Goal: Task Accomplishment & Management: Complete application form

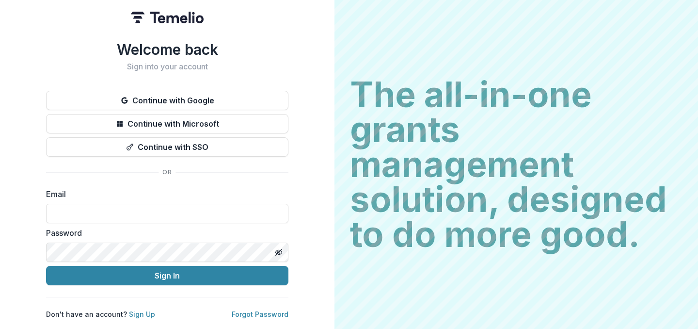
click at [240, 107] on div "Continue with Google Continue with Microsoft Continue with SSO" at bounding box center [167, 124] width 242 height 66
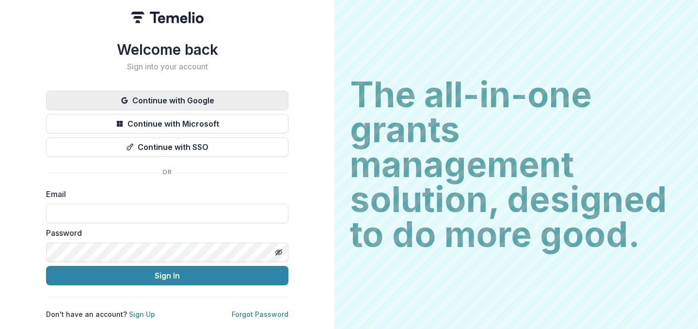
click at [240, 101] on button "Continue with Google" at bounding box center [167, 100] width 242 height 19
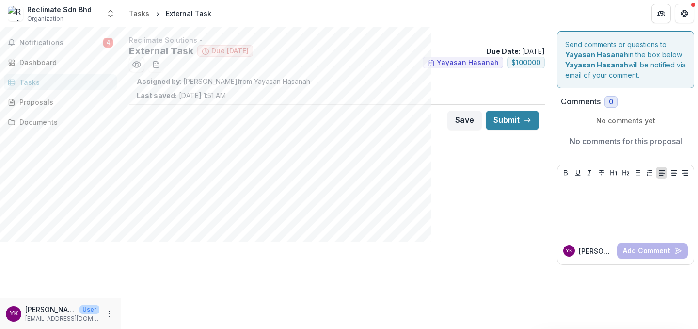
click at [589, 77] on div "Send comments or questions to Yayasan Hasanah in the box below. Yayasan Hasanah…" at bounding box center [625, 59] width 137 height 57
click at [245, 61] on ul "Yayasan Hasanah $ 100000" at bounding box center [337, 65] width 416 height 16
click at [161, 51] on h2 "External Task" at bounding box center [161, 51] width 64 height 12
click at [311, 72] on div "Reclimate Solutions - External Task Due [DATE] Due Date : [DATE] Yayasan Hasana…" at bounding box center [336, 85] width 431 height 101
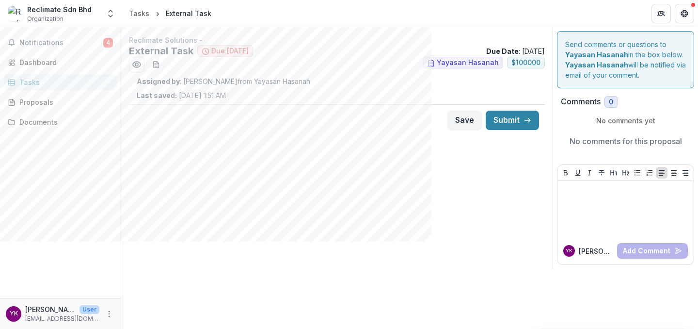
click at [265, 83] on p "Assigned by : [PERSON_NAME] from Yayasan Hasanah" at bounding box center [337, 81] width 400 height 10
click at [248, 53] on span "Due [DATE]" at bounding box center [229, 51] width 37 height 8
click at [138, 66] on icon "Preview 95abfd65-cd6c-4210-bcd7-5c6b5ffcd7d5.pdf" at bounding box center [137, 65] width 10 height 10
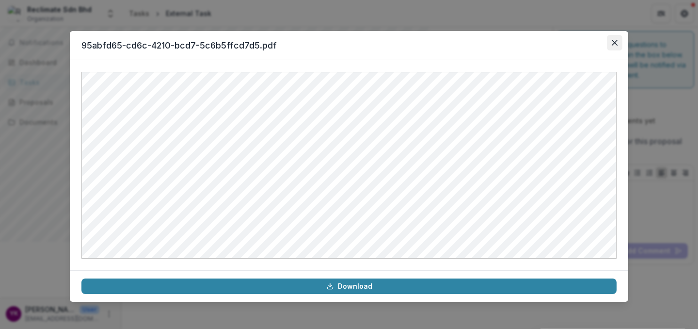
click at [614, 39] on button "Close" at bounding box center [615, 43] width 16 height 16
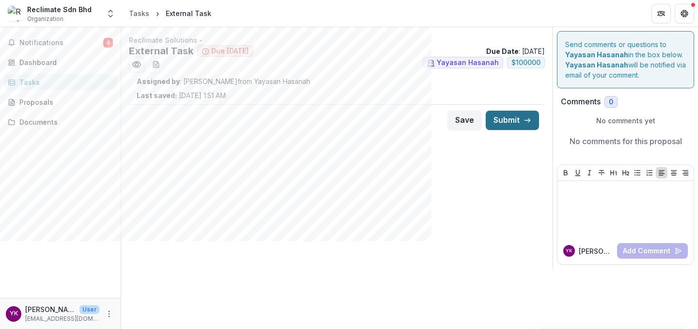
click at [504, 121] on button "Submit" at bounding box center [512, 120] width 53 height 19
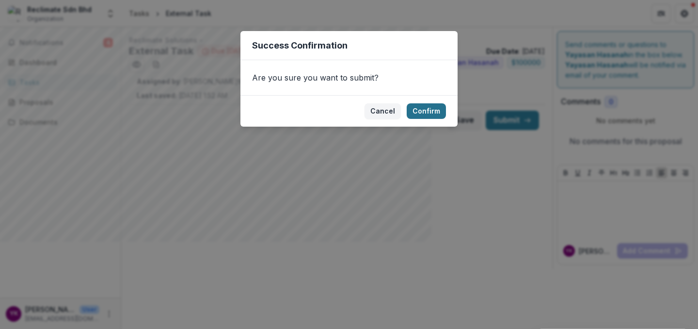
click at [441, 113] on button "Confirm" at bounding box center [426, 111] width 39 height 16
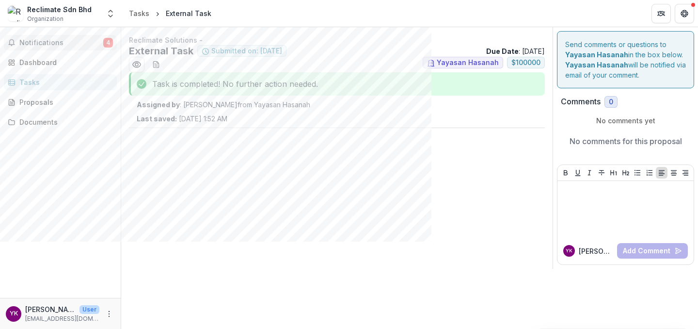
click at [88, 49] on button "Notifications 4" at bounding box center [60, 43] width 113 height 16
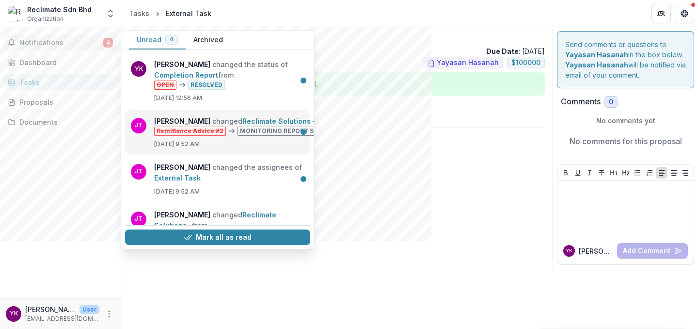
scroll to position [43, 0]
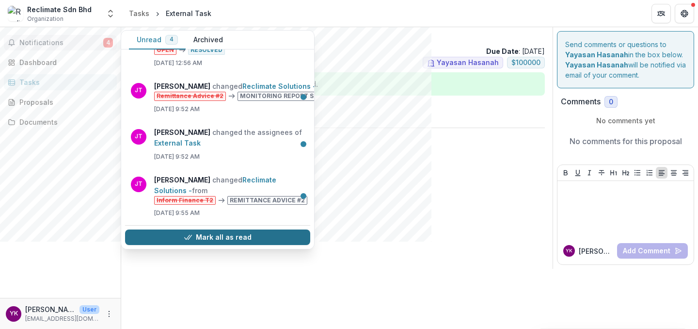
click at [206, 229] on button "Mark all as read" at bounding box center [217, 237] width 185 height 16
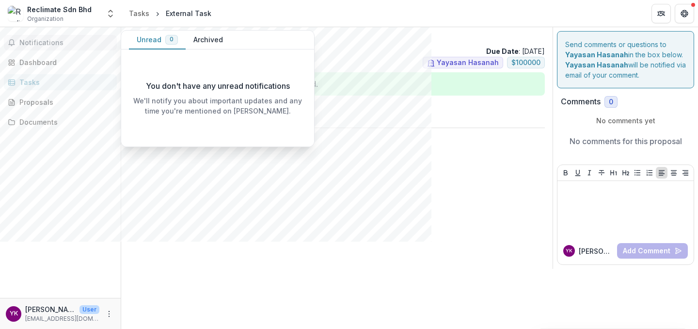
scroll to position [0, 0]
click at [93, 120] on div "Documents" at bounding box center [64, 122] width 90 height 10
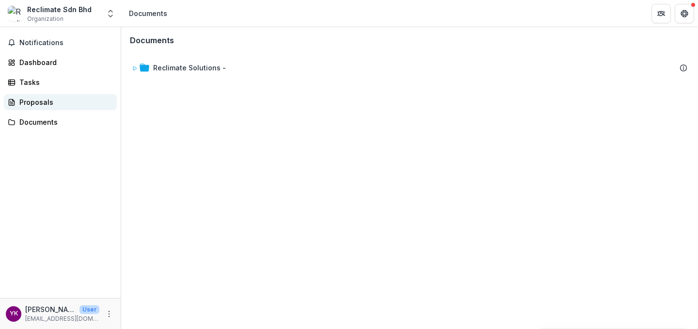
click at [90, 100] on div "Proposals" at bounding box center [64, 102] width 90 height 10
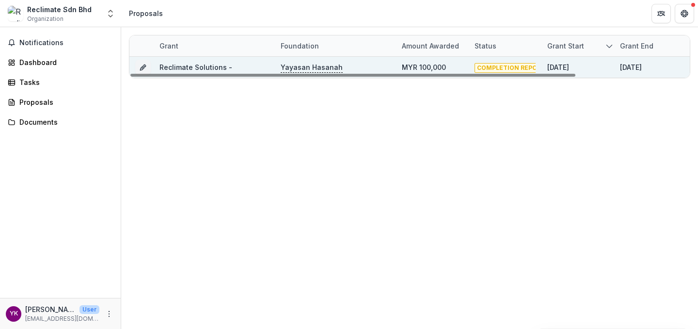
click at [191, 64] on link "Reclimate Solutions -" at bounding box center [195, 67] width 73 height 8
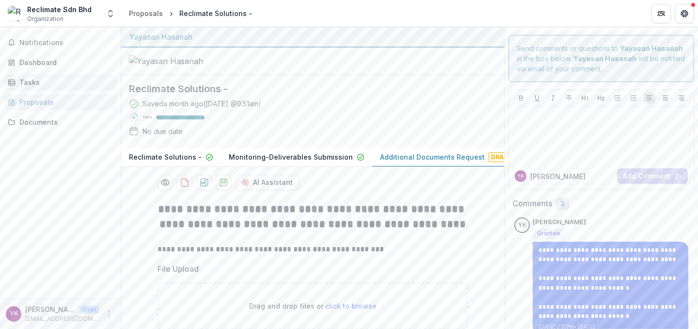
click at [67, 74] on link "Tasks" at bounding box center [60, 82] width 113 height 16
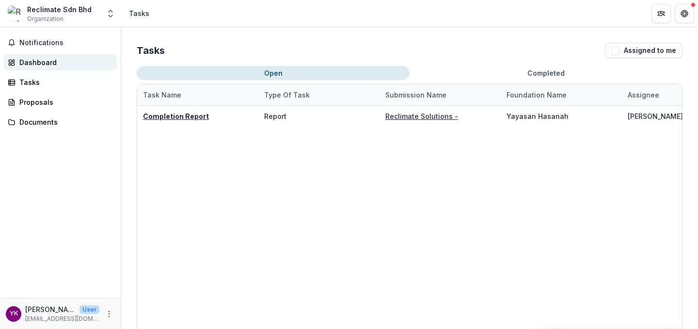
click at [45, 65] on div "Dashboard" at bounding box center [64, 62] width 90 height 10
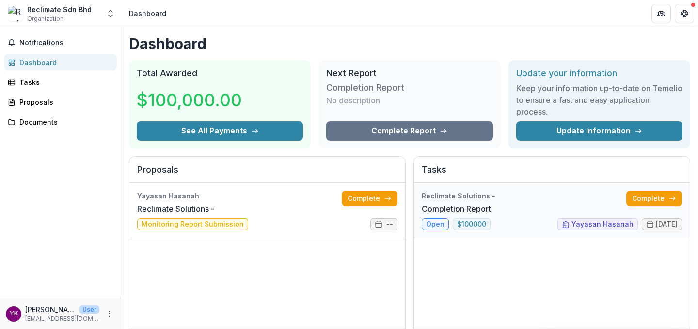
click at [491, 203] on link "Completion Report" at bounding box center [456, 209] width 69 height 12
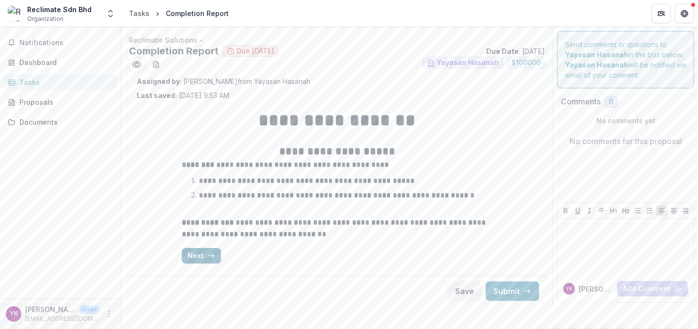
click at [215, 248] on button "Next" at bounding box center [201, 256] width 39 height 16
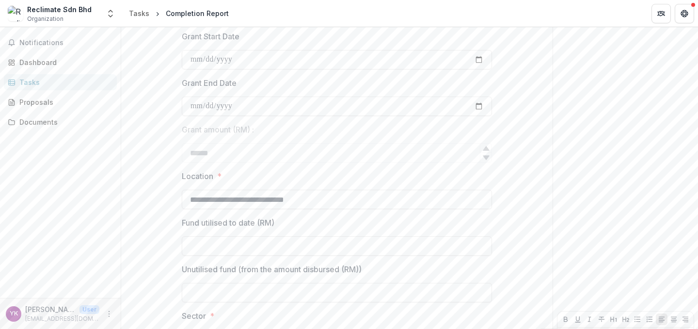
scroll to position [257, 0]
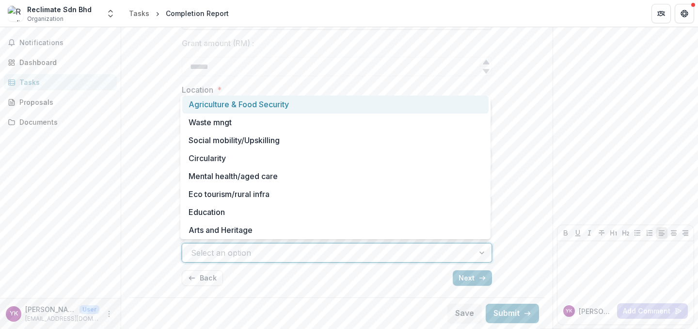
click at [214, 250] on div at bounding box center [328, 253] width 274 height 14
click at [236, 108] on div "Agriculture & Food Security" at bounding box center [335, 104] width 306 height 18
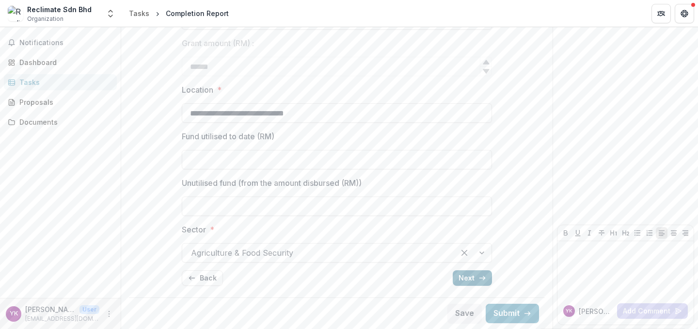
click at [466, 276] on button "Next" at bounding box center [472, 278] width 39 height 16
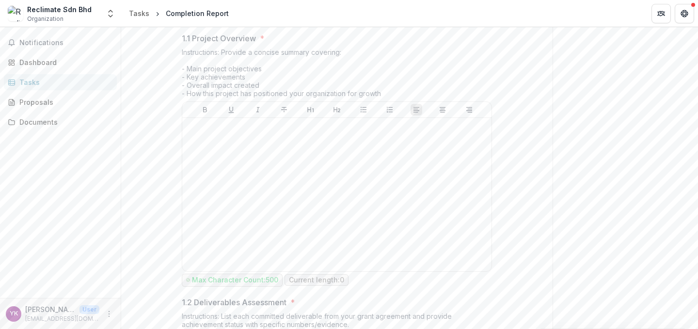
scroll to position [0, 0]
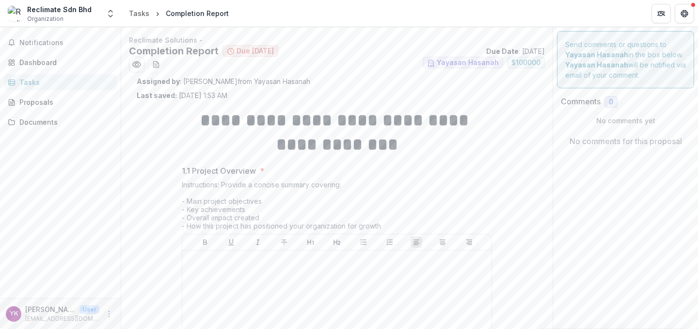
click at [98, 84] on div "Tasks" at bounding box center [64, 82] width 90 height 10
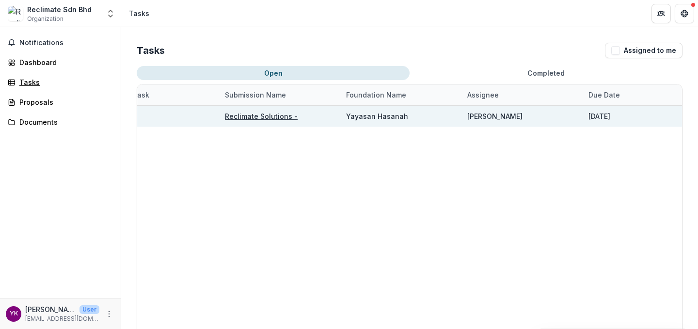
scroll to position [0, 185]
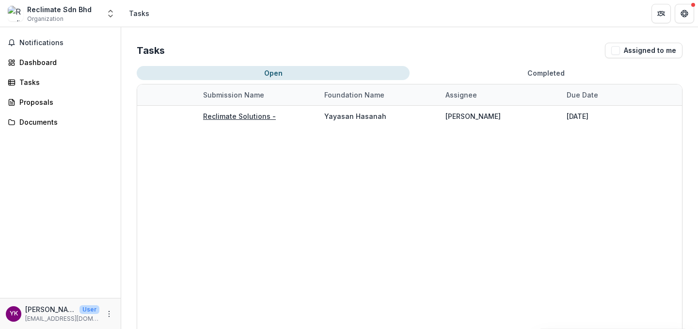
click at [503, 70] on button "Completed" at bounding box center [546, 73] width 273 height 14
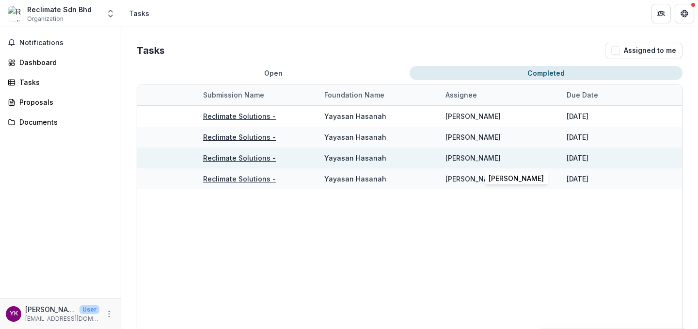
scroll to position [0, 0]
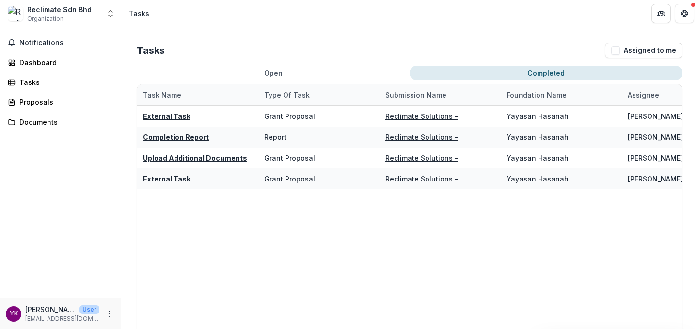
click at [326, 74] on button "Open" at bounding box center [273, 73] width 273 height 14
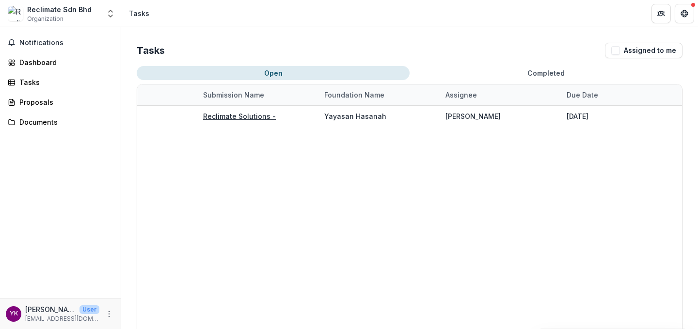
click at [488, 73] on button "Completed" at bounding box center [546, 73] width 273 height 14
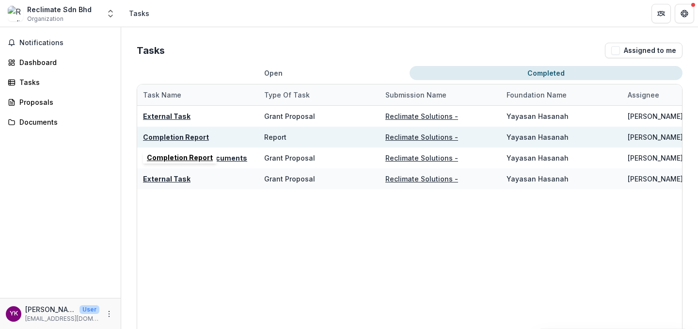
click at [195, 138] on u "Completion Report" at bounding box center [176, 137] width 66 height 8
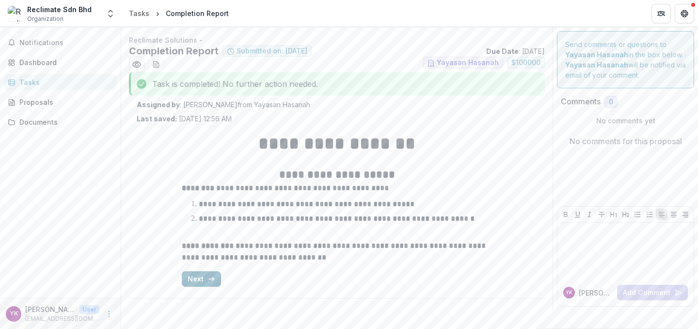
click at [198, 277] on button "Next" at bounding box center [201, 279] width 39 height 16
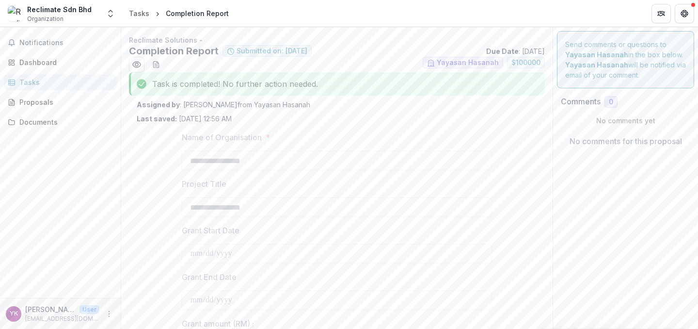
type input "**********"
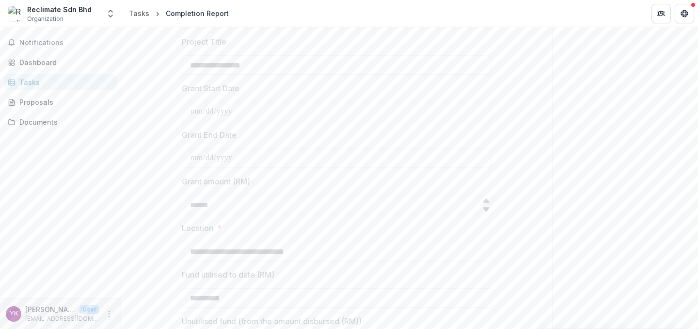
scroll to position [261, 0]
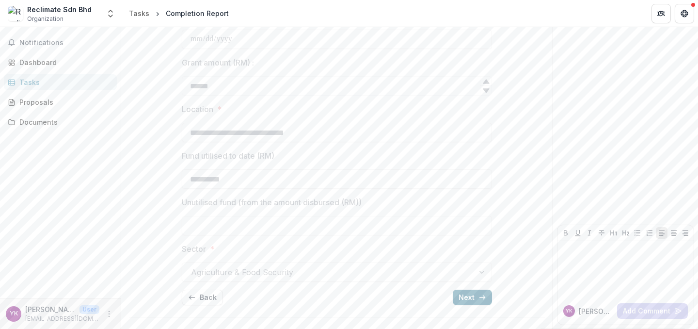
click at [476, 298] on button "Next" at bounding box center [472, 297] width 39 height 16
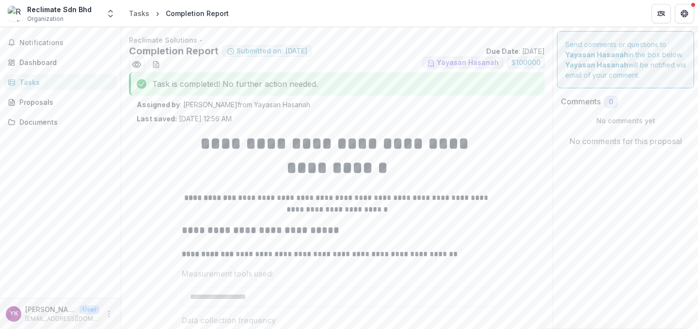
scroll to position [164, 0]
